Goal: Browse casually

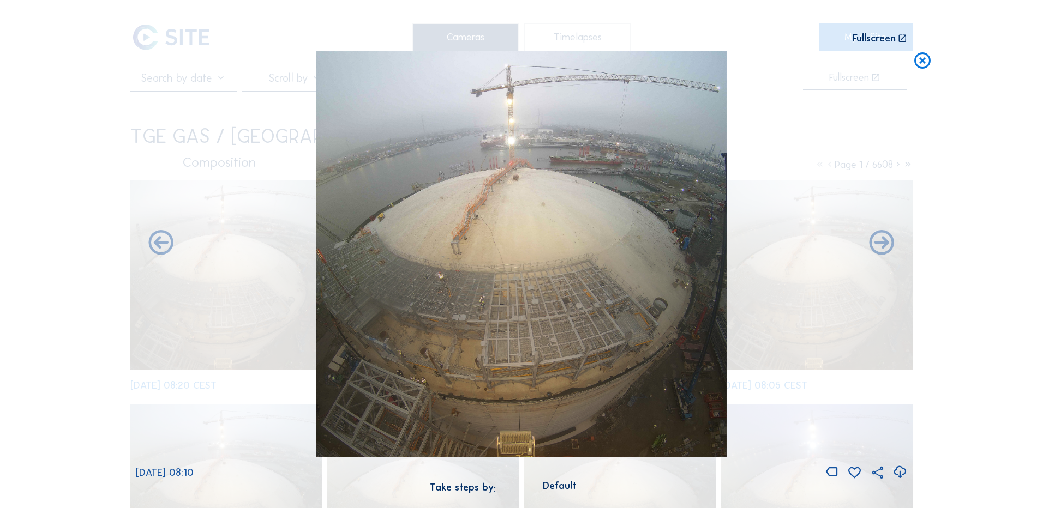
click at [921, 65] on icon at bounding box center [922, 61] width 20 height 20
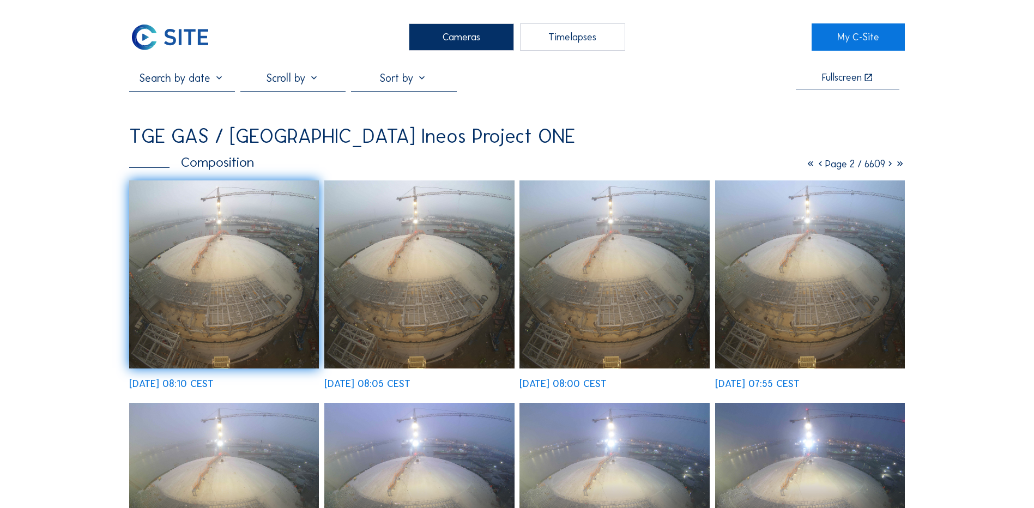
click at [806, 166] on icon at bounding box center [811, 164] width 10 height 12
